Goal: Book appointment/travel/reservation

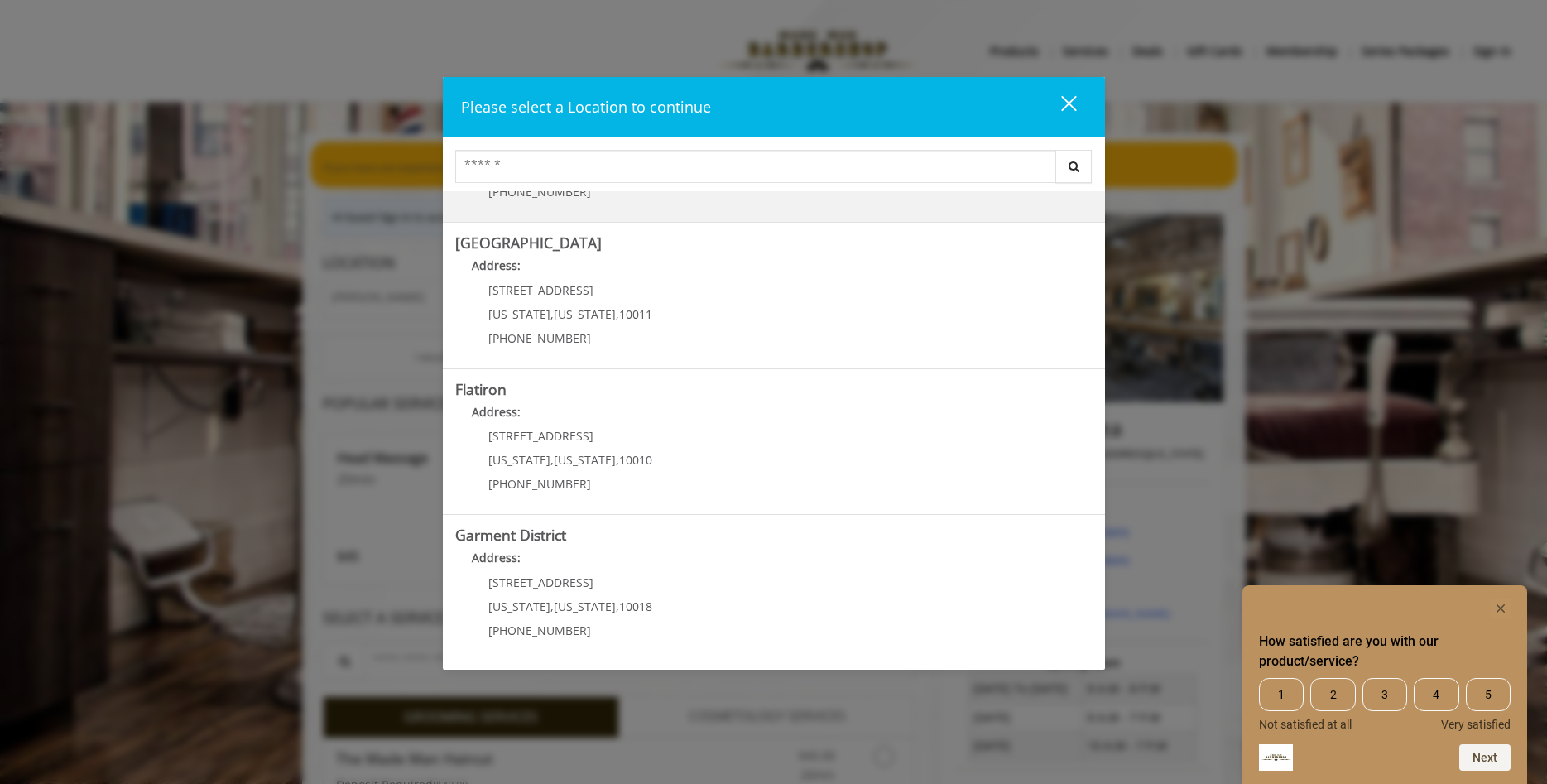
scroll to position [261, 0]
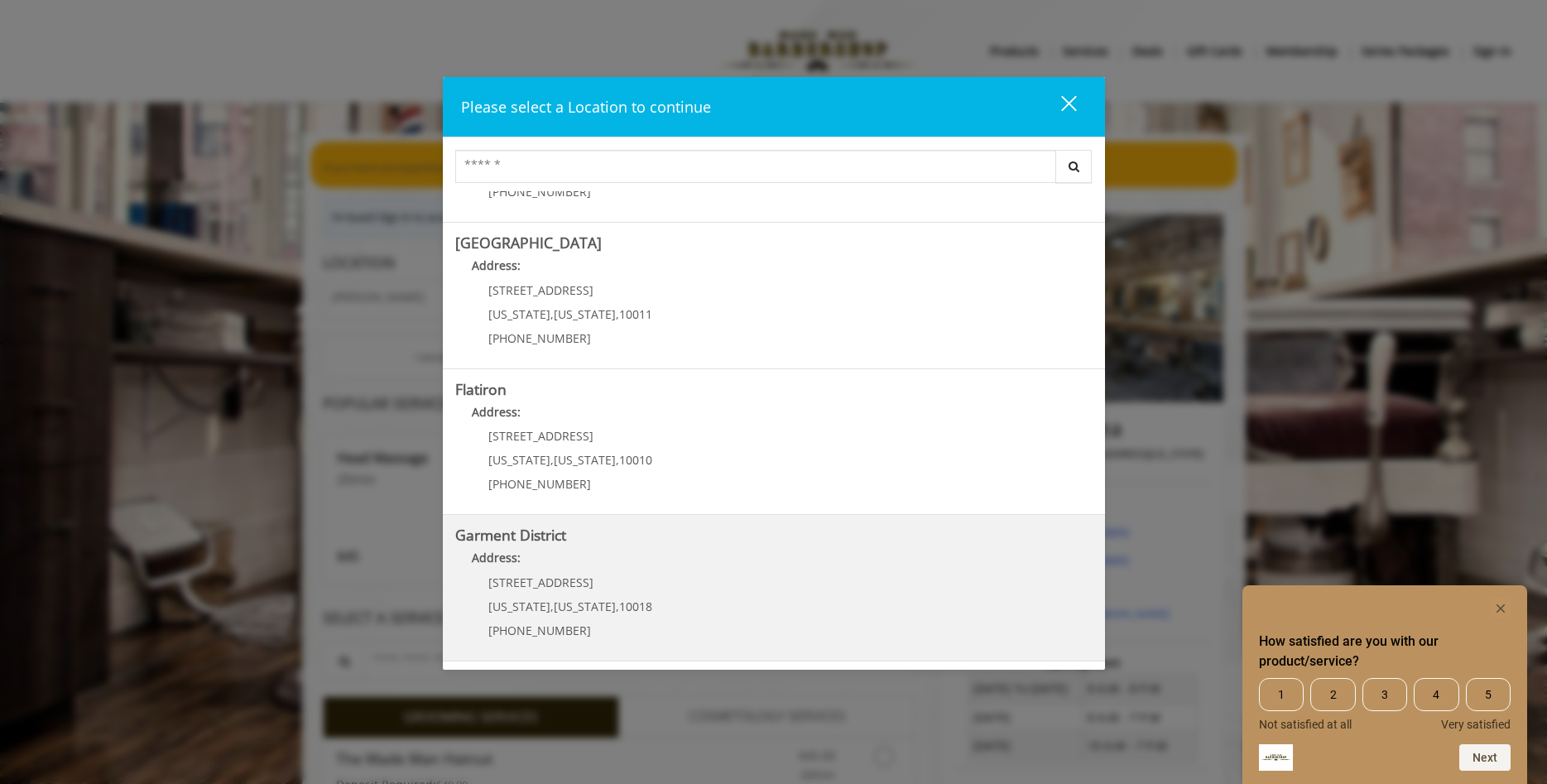
click at [655, 576] on District "Address:" at bounding box center [774, 562] width 637 height 27
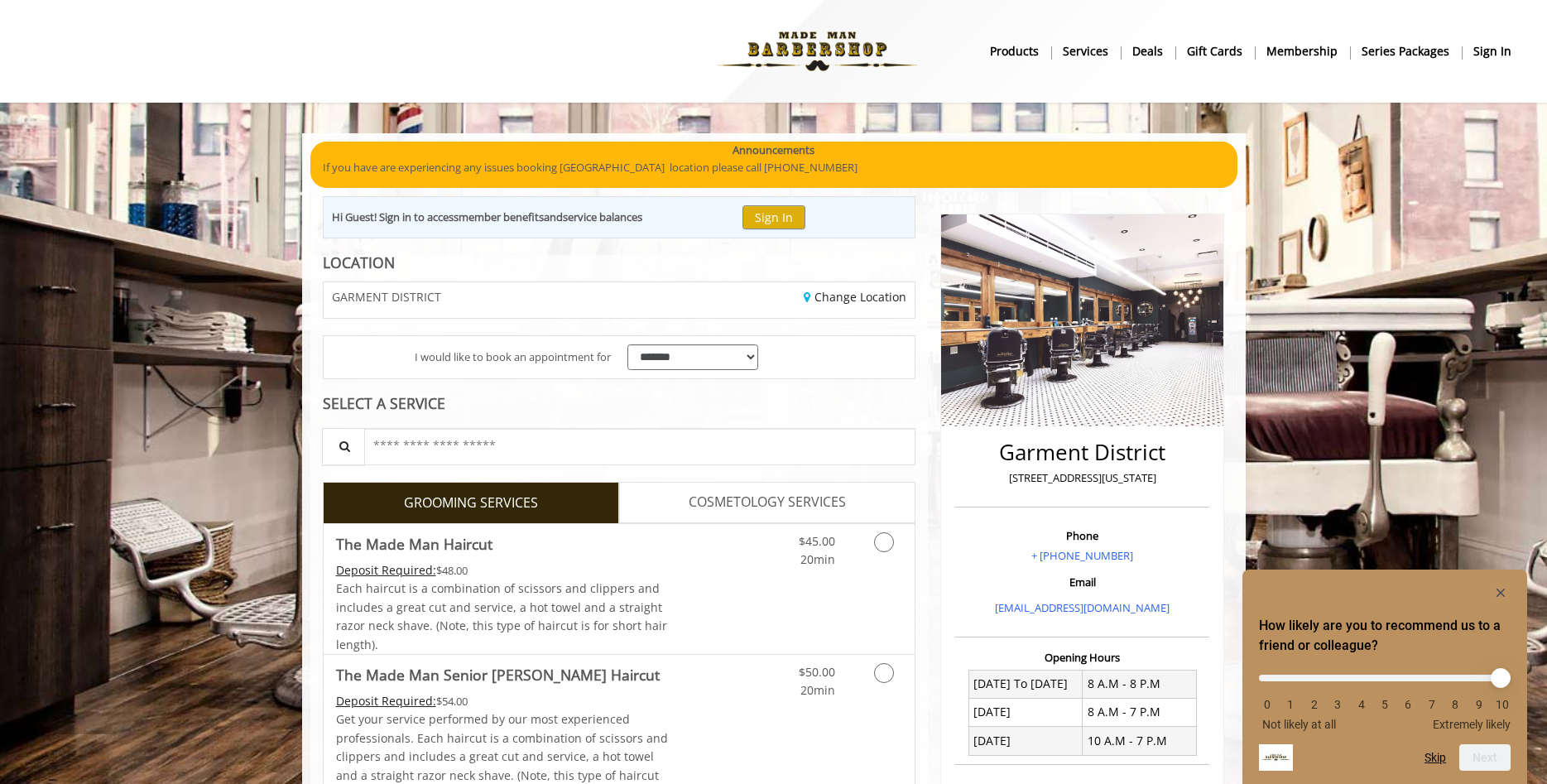
scroll to position [169, 0]
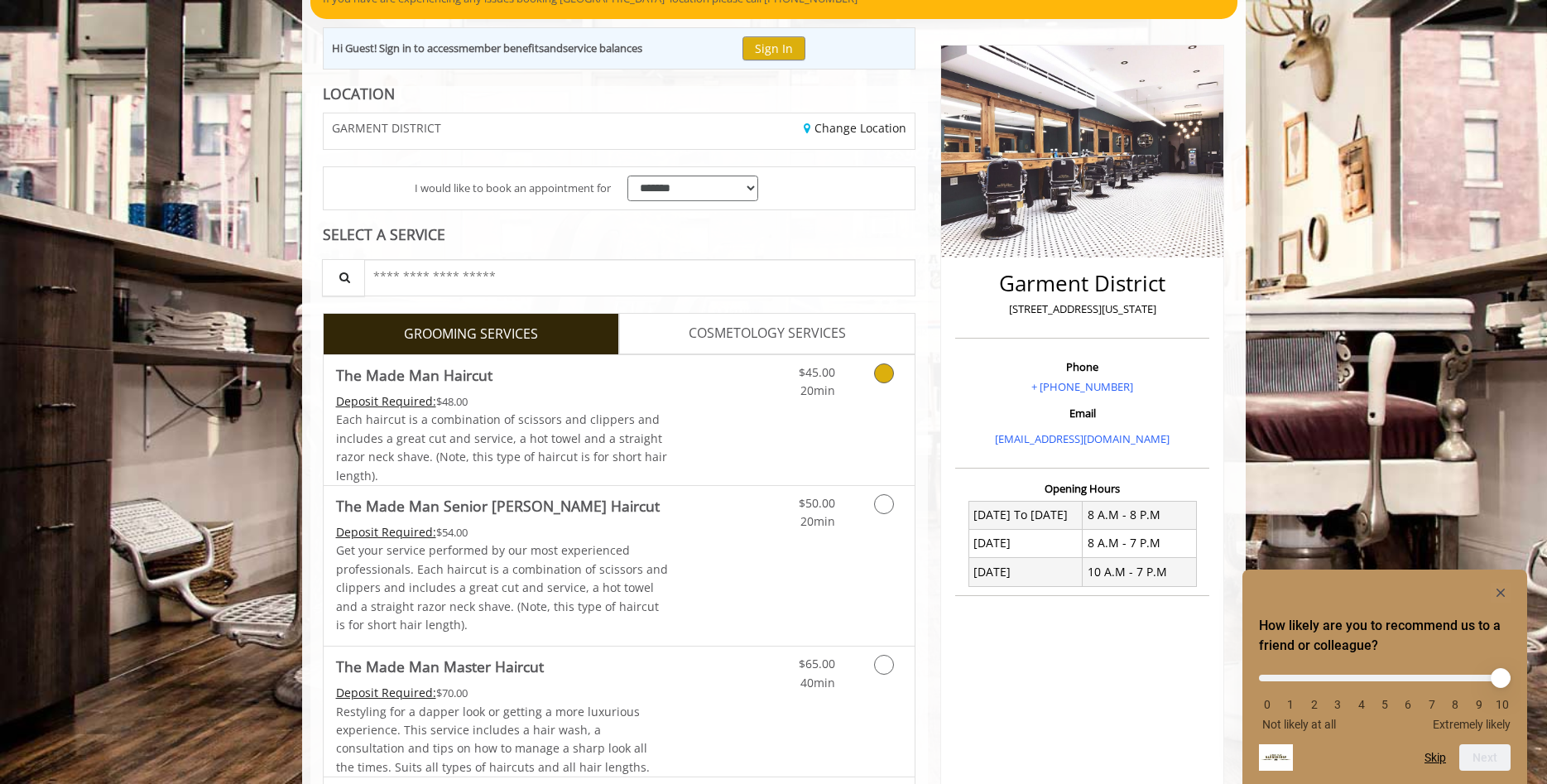
click at [724, 429] on link "Discounted Price" at bounding box center [717, 421] width 99 height 130
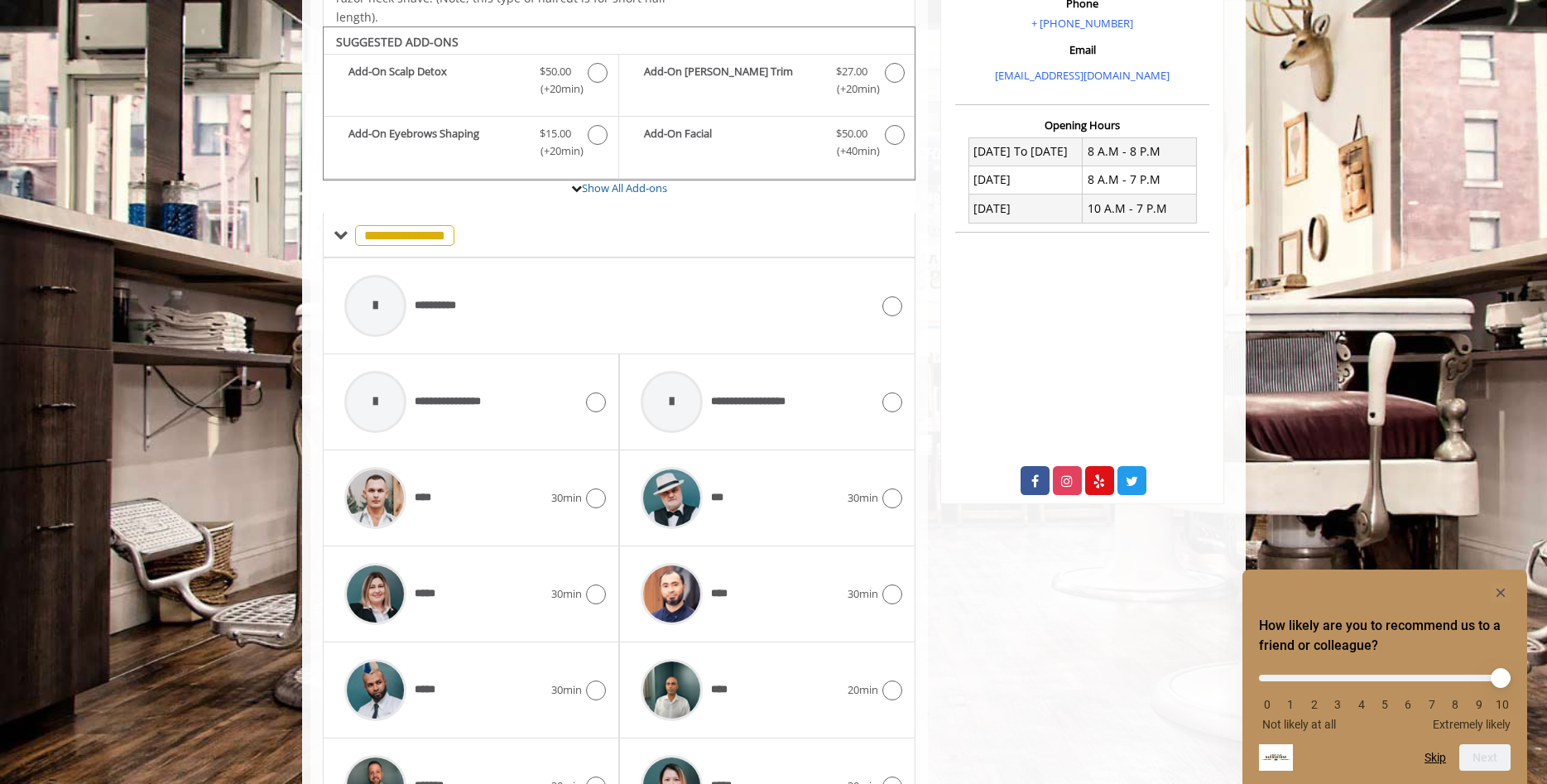
scroll to position [559, 0]
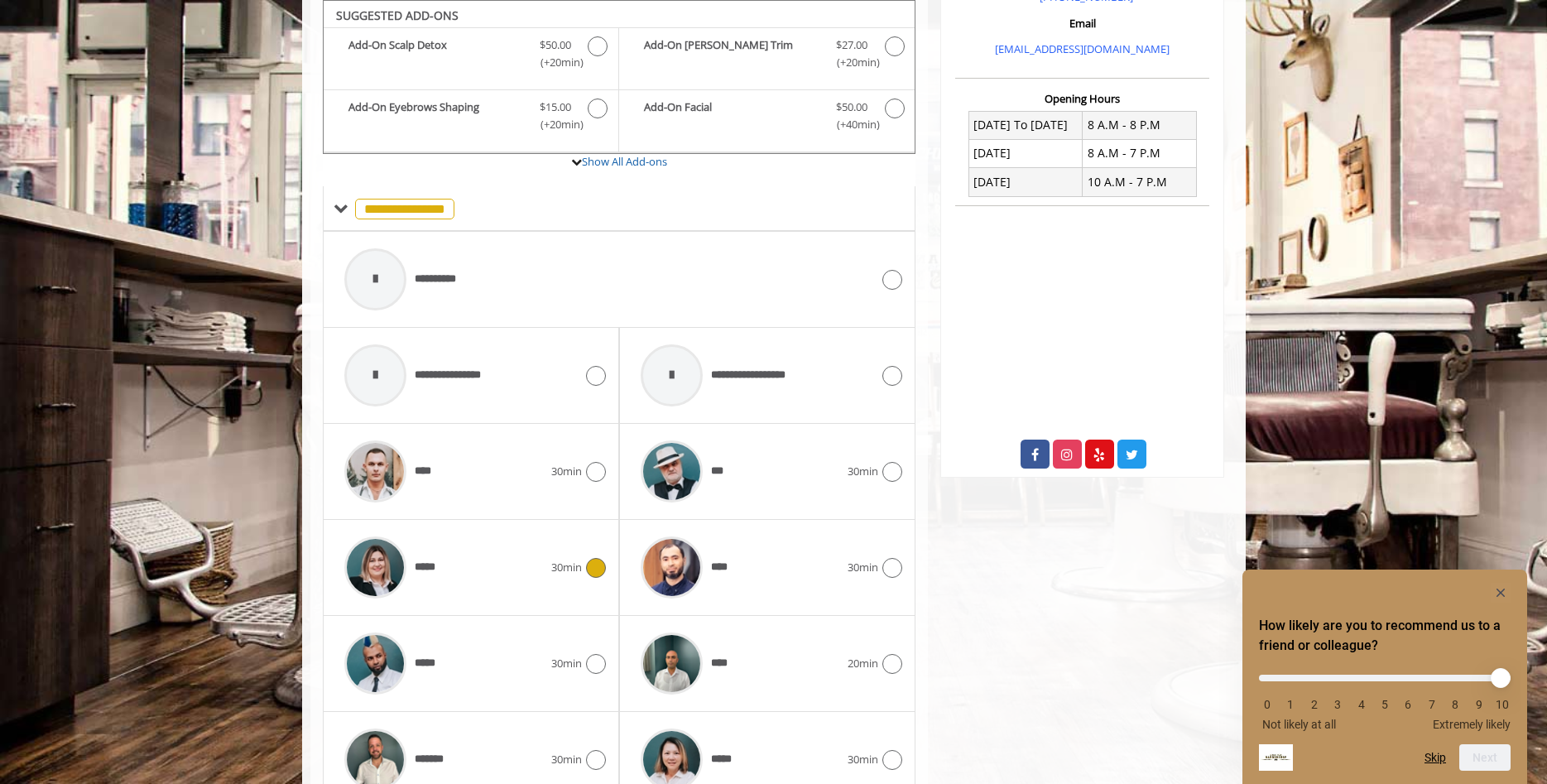
click at [494, 552] on div "*****" at bounding box center [444, 568] width 216 height 78
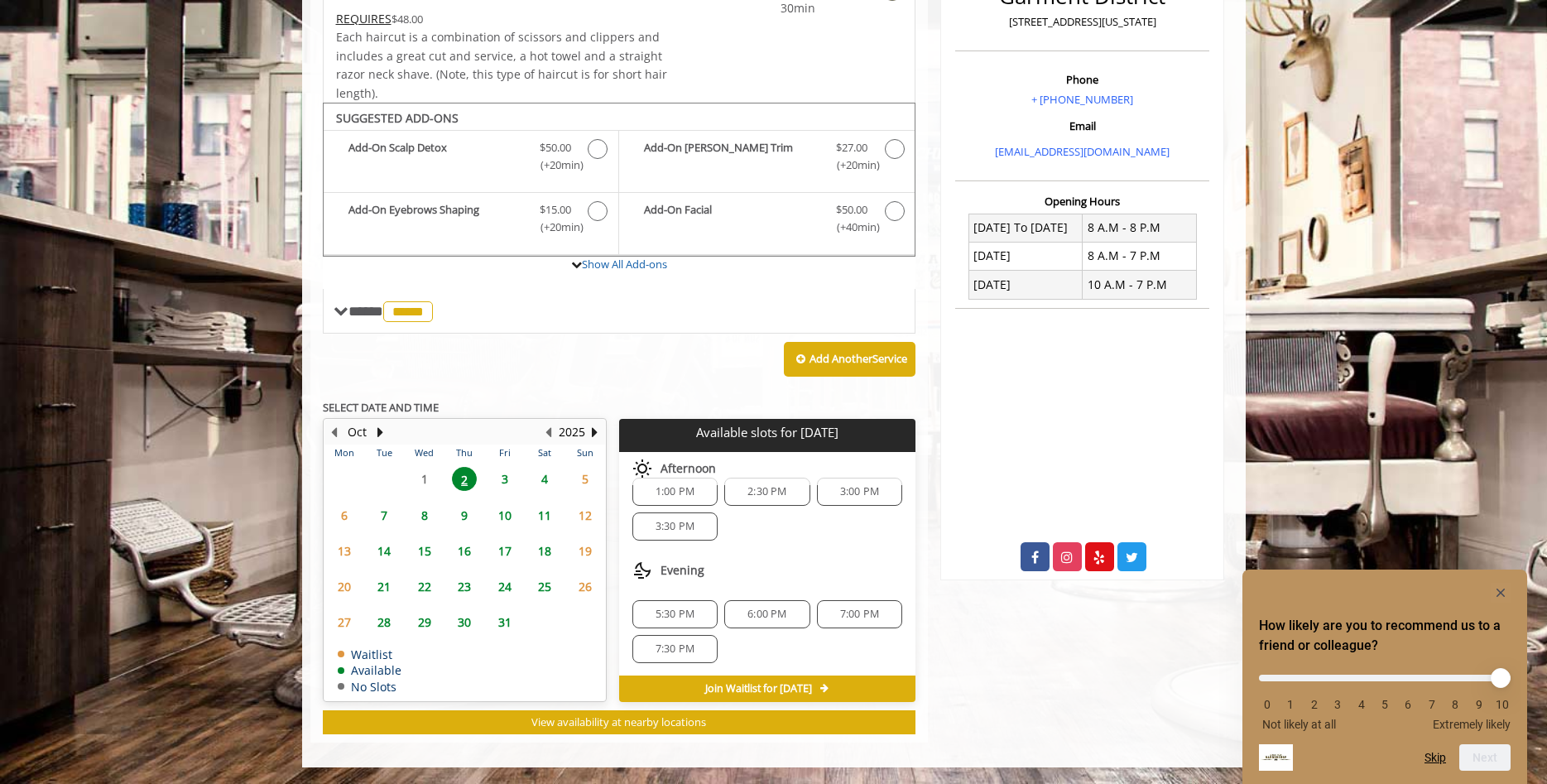
scroll to position [144, 0]
